Goal: Ask a question

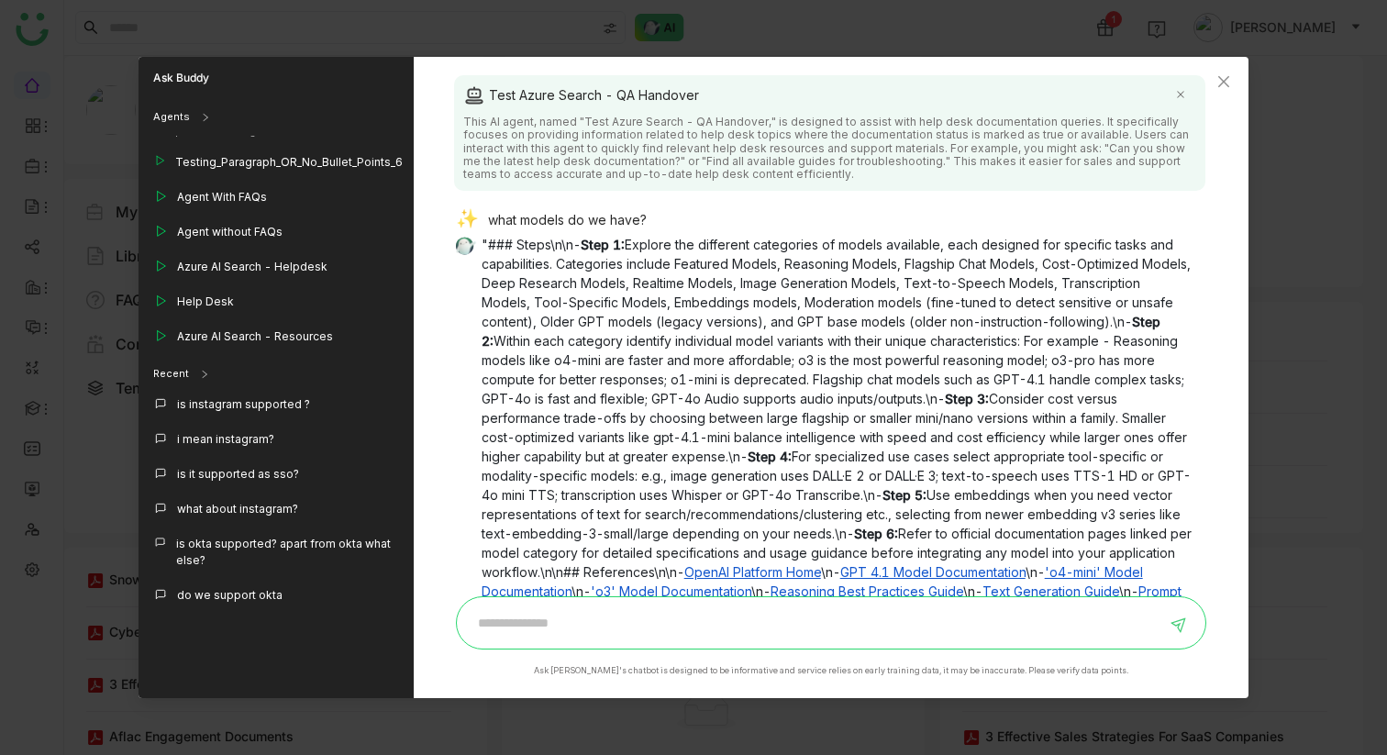
scroll to position [82, 0]
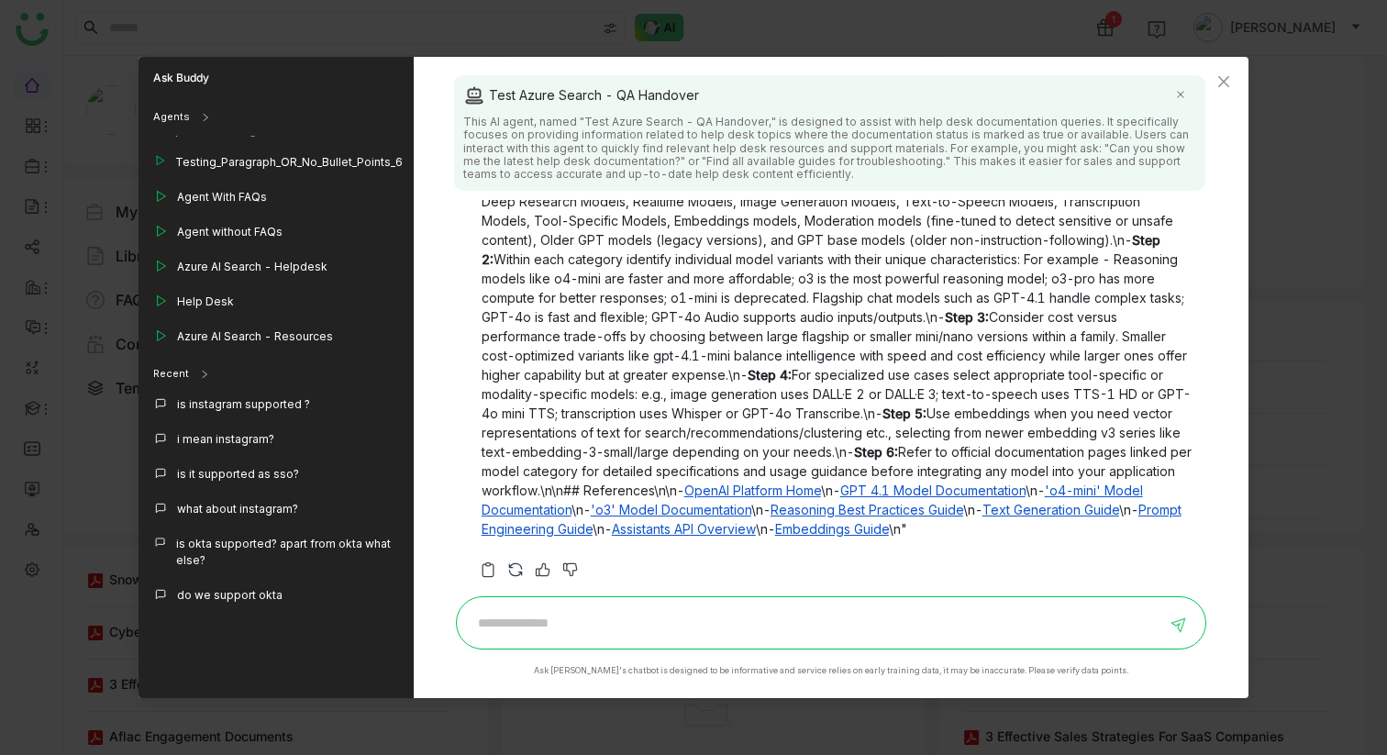
click at [515, 403] on img at bounding box center [515, 570] width 18 height 18
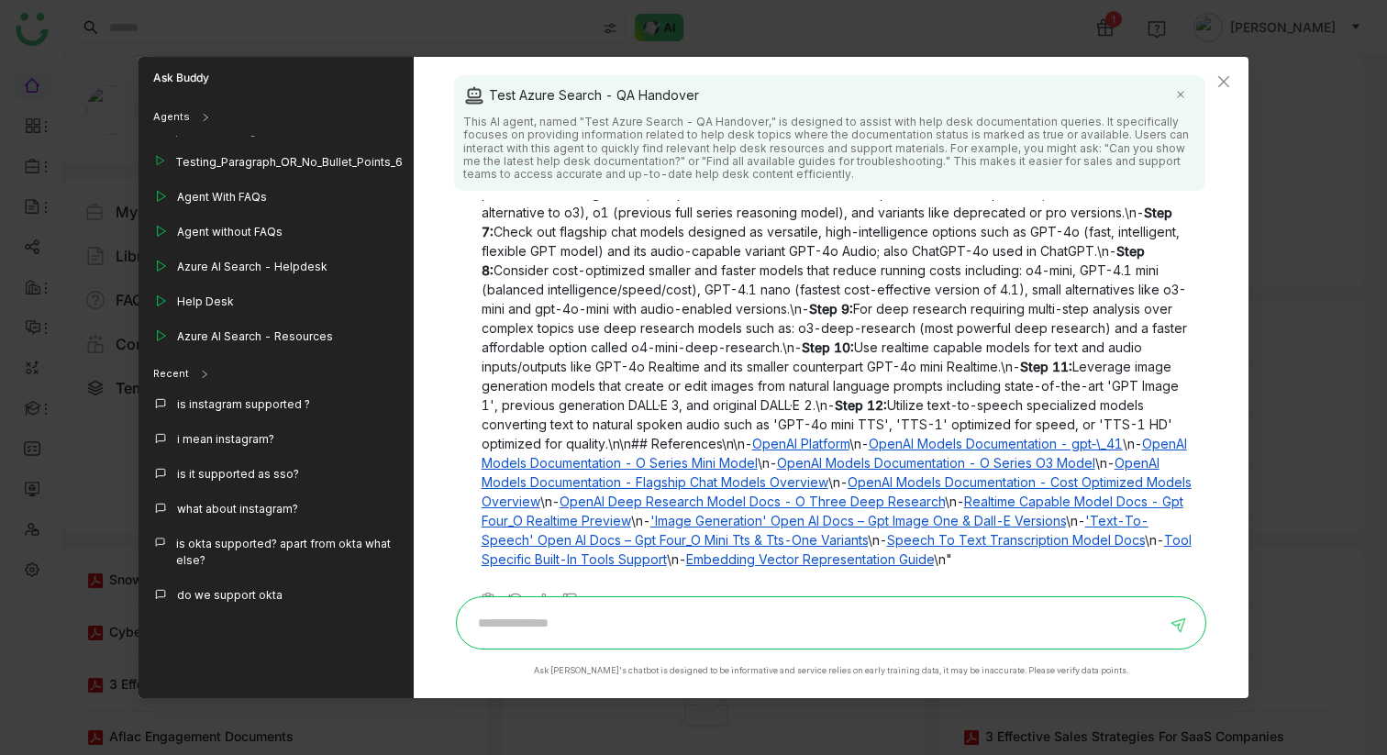
scroll to position [274, 0]
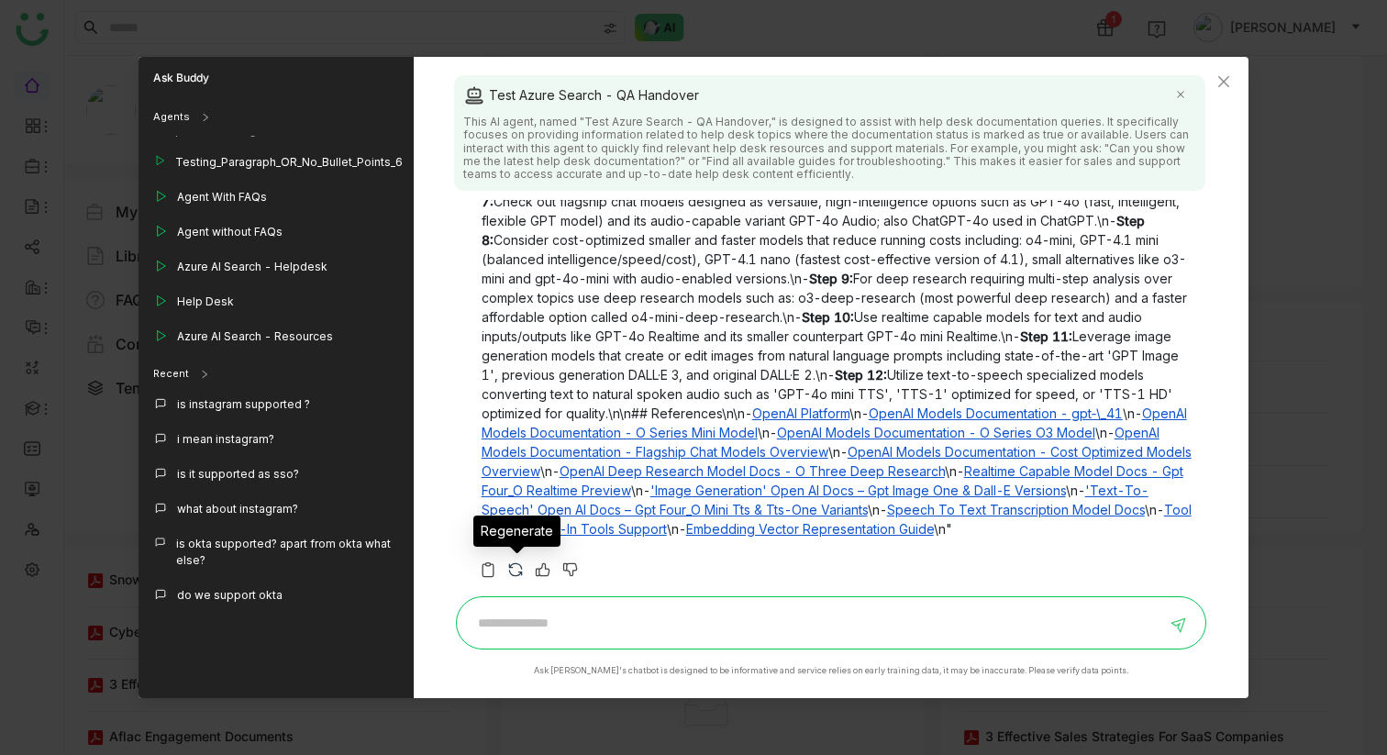
click at [516, 403] on img at bounding box center [515, 570] width 18 height 18
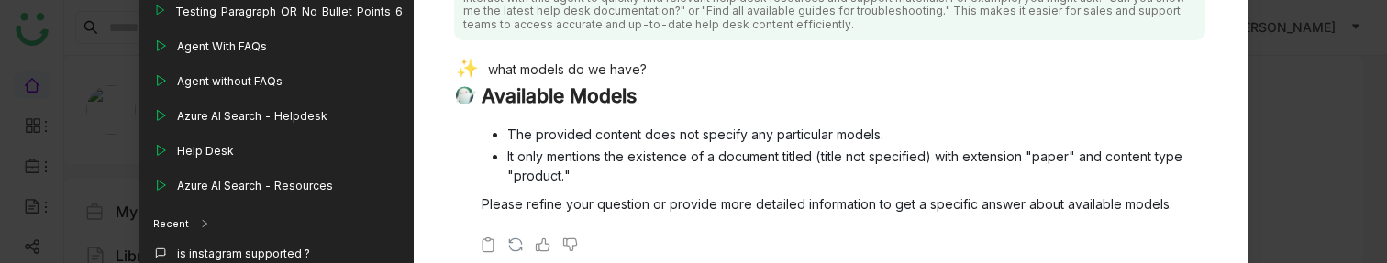
scroll to position [76, 0]
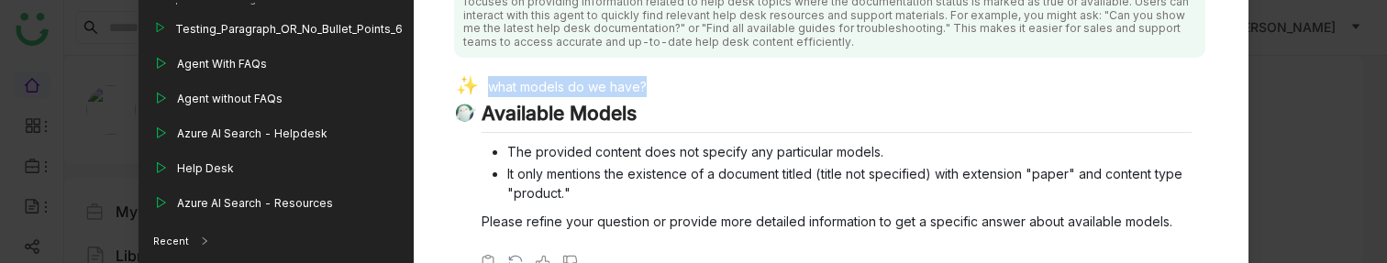
drag, startPoint x: 656, startPoint y: 82, endPoint x: 441, endPoint y: 82, distance: 214.7
click at [441, 82] on div "Test Azure Search - QA Handover This AI agent, named "Test Azure Search - QA Ha…" at bounding box center [831, 245] width 835 height 642
copy div "what models do we have?"
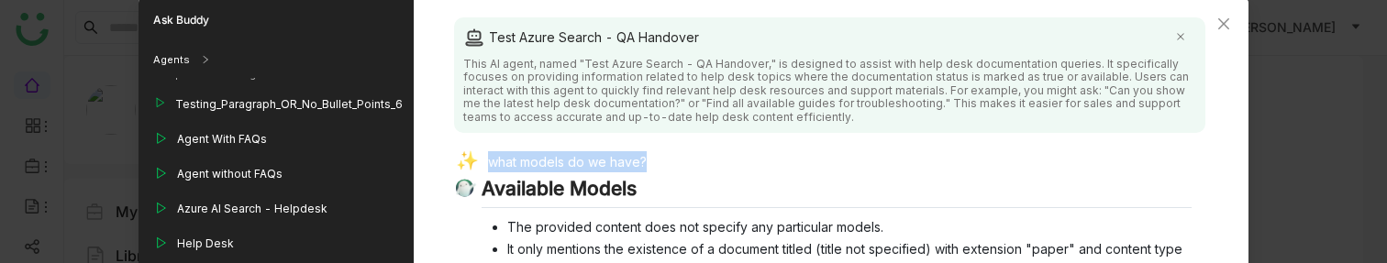
scroll to position [0, 0]
click at [1228, 19] on icon "Close" at bounding box center [1223, 24] width 15 height 15
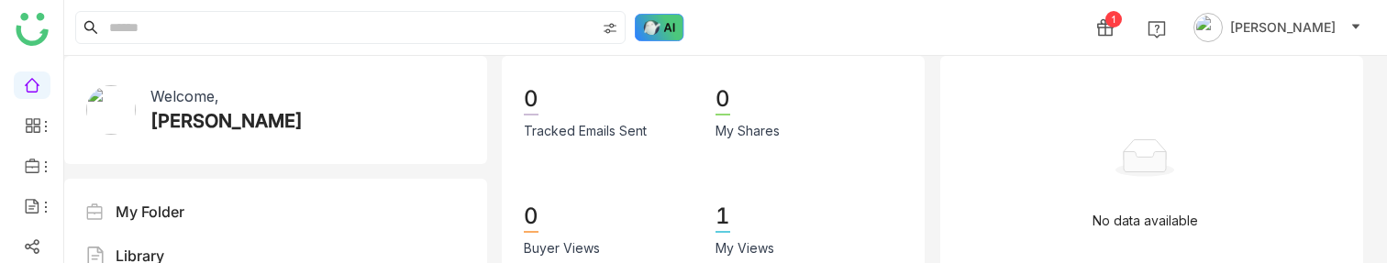
click at [665, 32] on img at bounding box center [660, 28] width 50 height 28
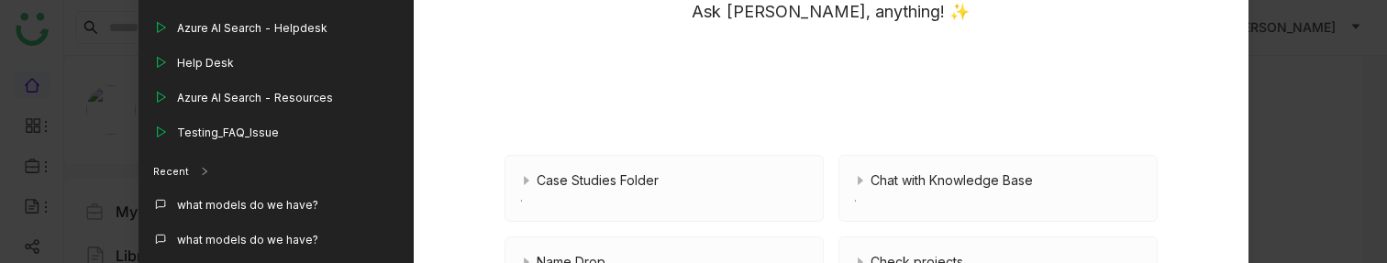
scroll to position [1753, 0]
click at [305, 161] on div "Test Azure Search - QA Handover" at bounding box center [269, 169] width 184 height 17
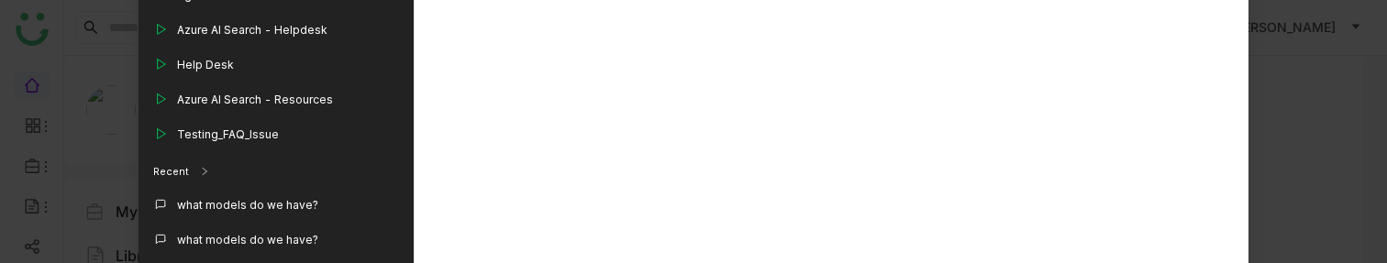
click at [319, 161] on div "Test Azure Search - QA Handover" at bounding box center [269, 169] width 184 height 17
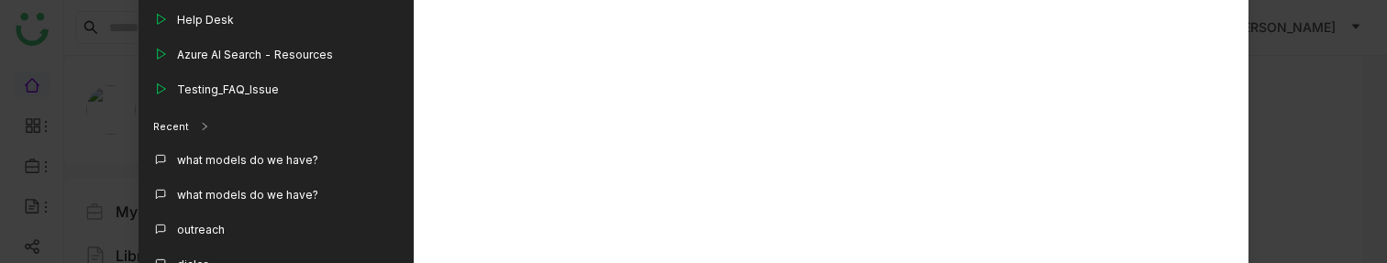
scroll to position [378, 0]
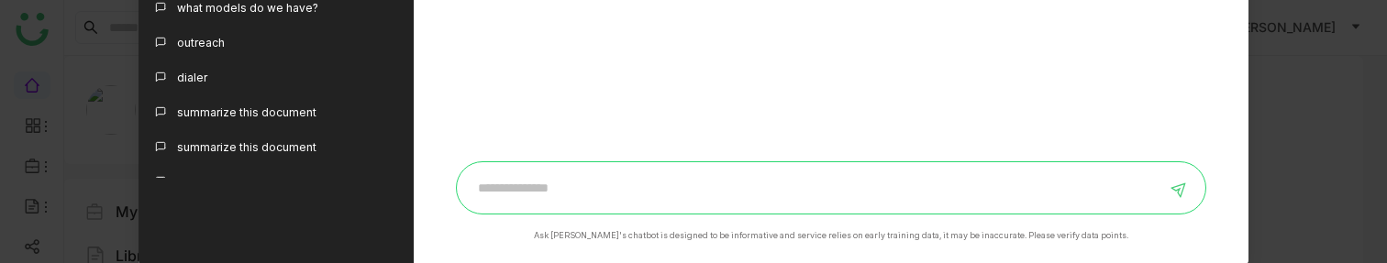
click at [574, 194] on input at bounding box center [817, 187] width 699 height 29
paste input "**********"
type input "**********"
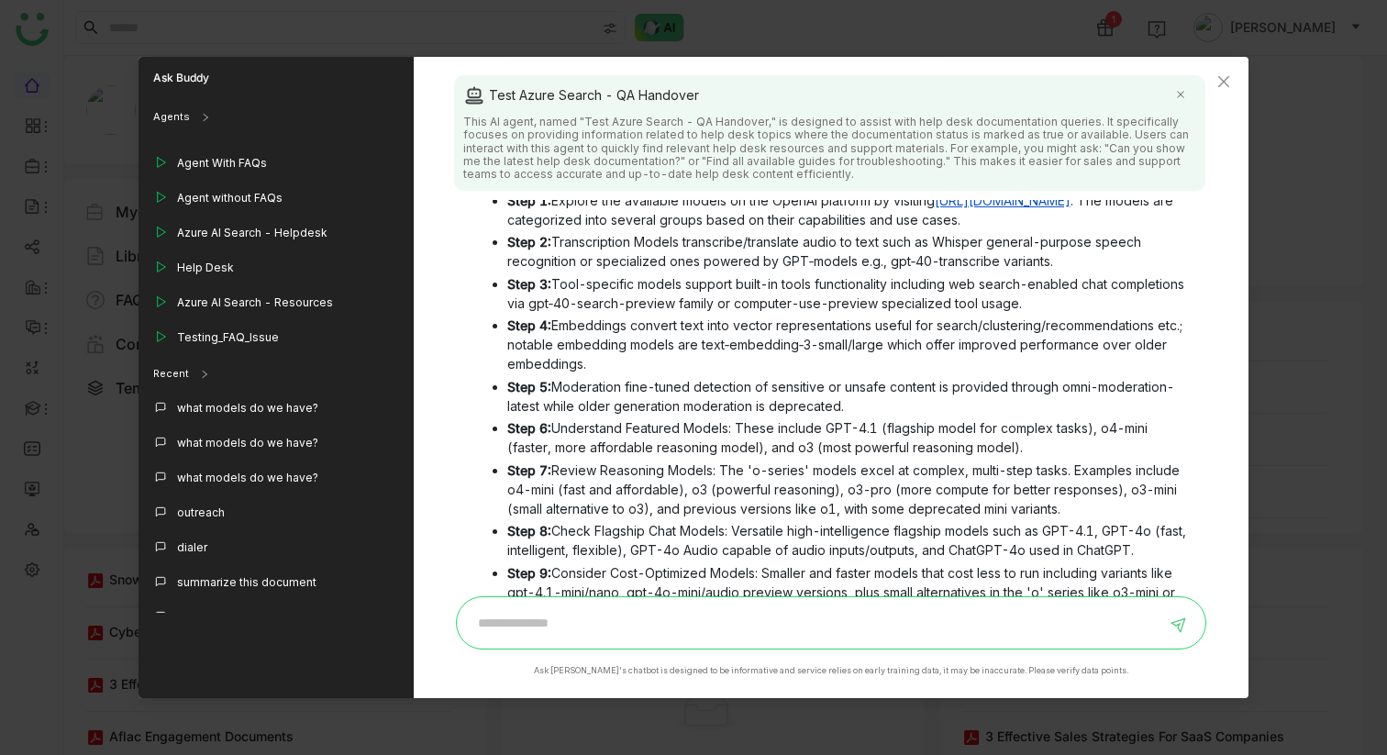
scroll to position [0, 0]
